Goal: Information Seeking & Learning: Understand process/instructions

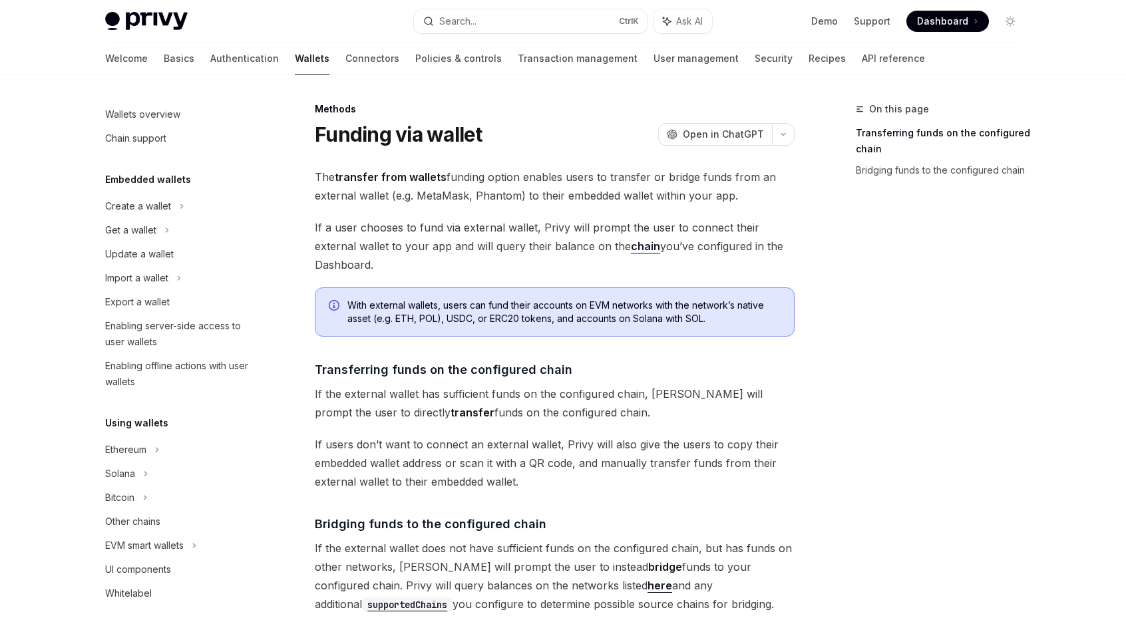
scroll to position [402, 0]
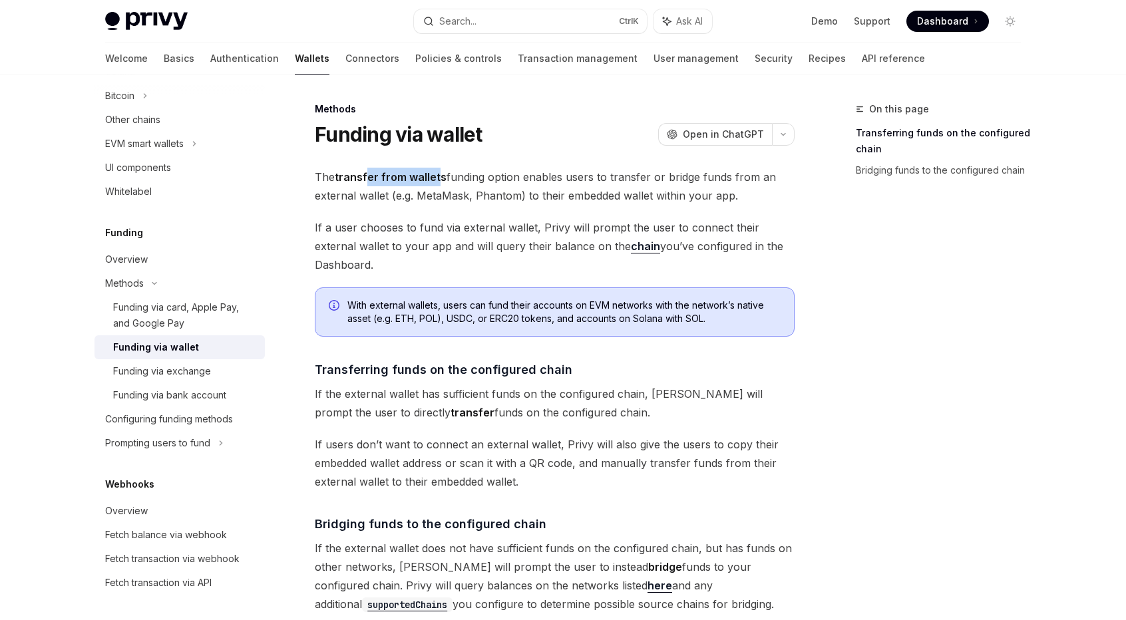
drag, startPoint x: 0, startPoint y: 0, endPoint x: 440, endPoint y: 174, distance: 473.6
click at [440, 174] on span "The transfer from wallets funding option enables users to transfer or bridge fu…" at bounding box center [555, 186] width 480 height 37
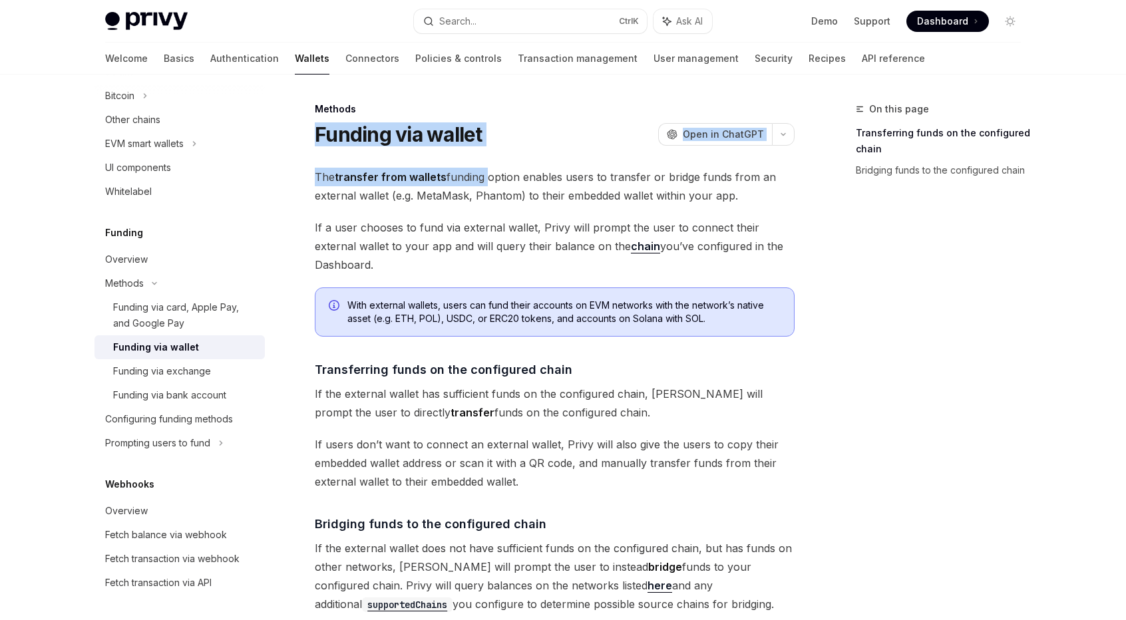
drag, startPoint x: 311, startPoint y: 126, endPoint x: 482, endPoint y: 154, distance: 173.4
click at [482, 154] on div "Methods Funding via wallet OpenAI Open in ChatGPT OpenAI Open in ChatGPT The tr…" at bounding box center [430, 532] width 734 height 862
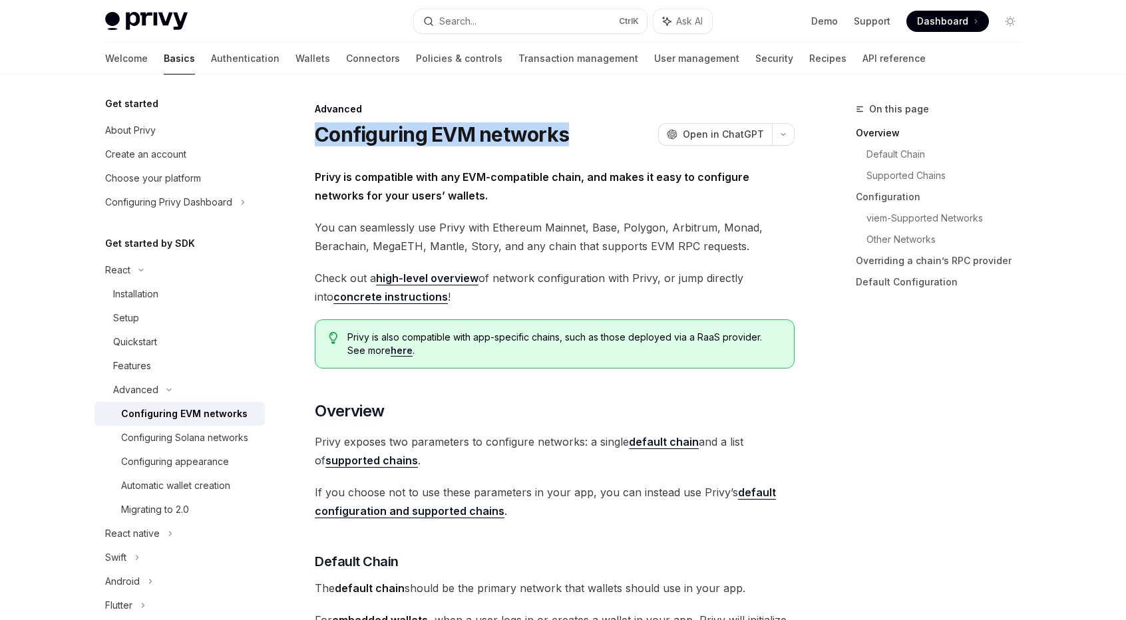
drag, startPoint x: 319, startPoint y: 126, endPoint x: 584, endPoint y: 142, distance: 265.3
click at [584, 142] on div "Configuring EVM networks OpenAI Open in ChatGPT" at bounding box center [555, 134] width 480 height 24
